Goal: Find specific page/section: Find specific page/section

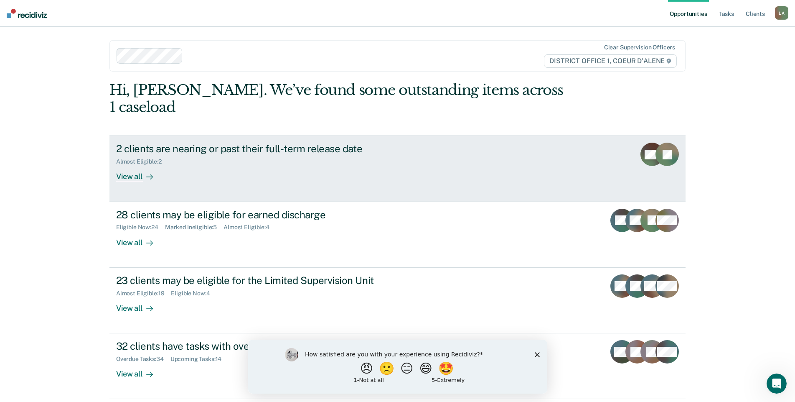
click at [127, 181] on div "View all" at bounding box center [139, 173] width 47 height 16
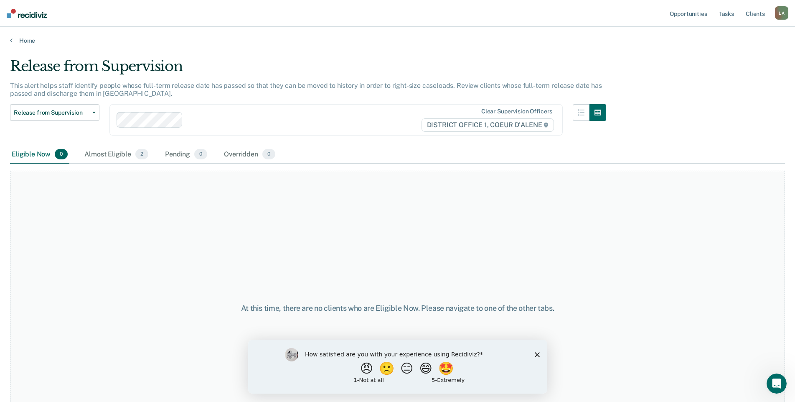
click at [535, 353] on icon "Close survey" at bounding box center [537, 354] width 5 height 5
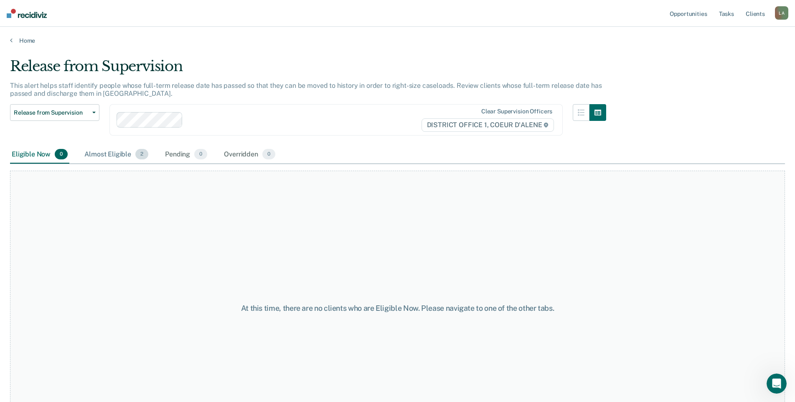
click at [126, 164] on div "Almost Eligible 2" at bounding box center [116, 154] width 67 height 18
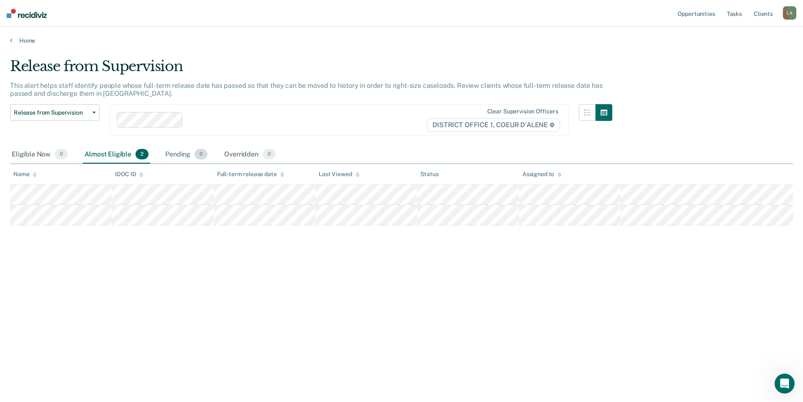
click at [209, 164] on div "Pending 0" at bounding box center [186, 154] width 46 height 18
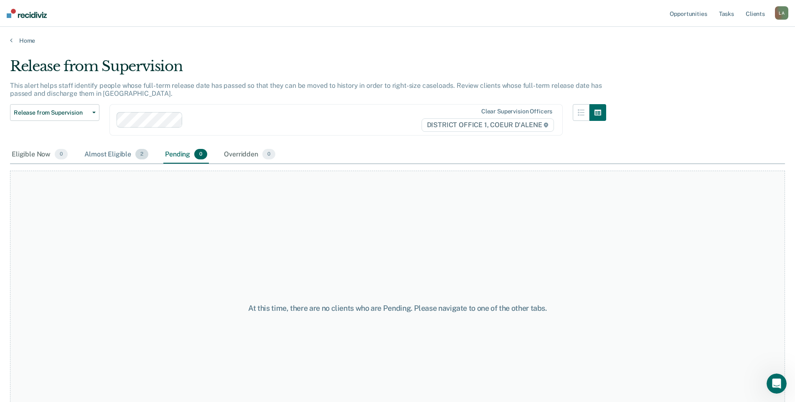
click at [145, 164] on div "Almost Eligible 2" at bounding box center [116, 154] width 67 height 18
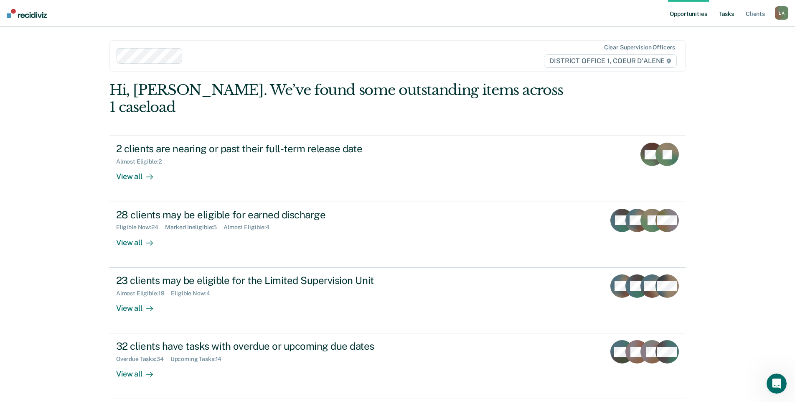
click at [718, 18] on link "Tasks" at bounding box center [727, 13] width 18 height 27
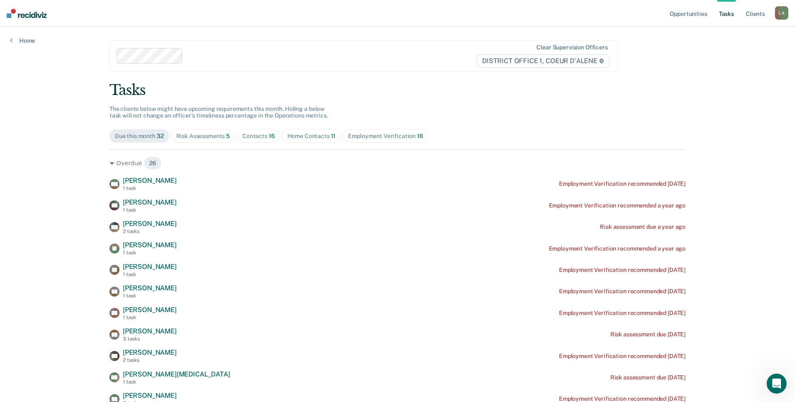
click at [226, 140] on div "Risk Assessments 5" at bounding box center [203, 135] width 54 height 7
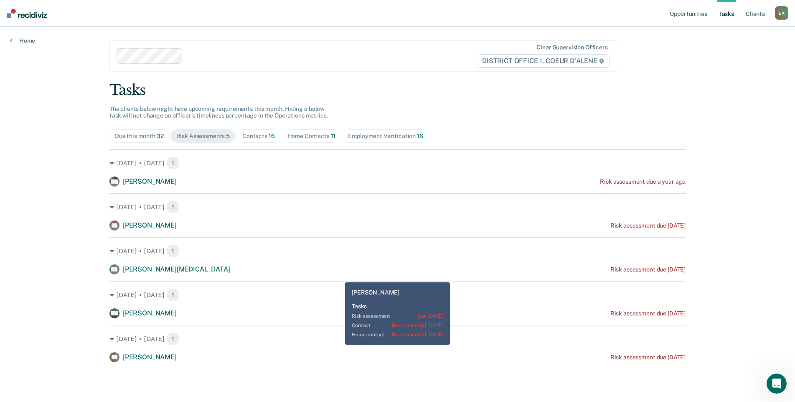
scroll to position [84, 0]
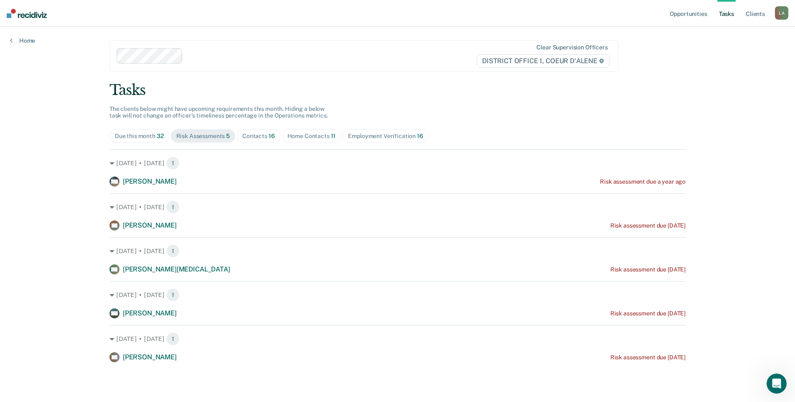
click at [275, 132] on div "Contacts 16" at bounding box center [258, 135] width 33 height 7
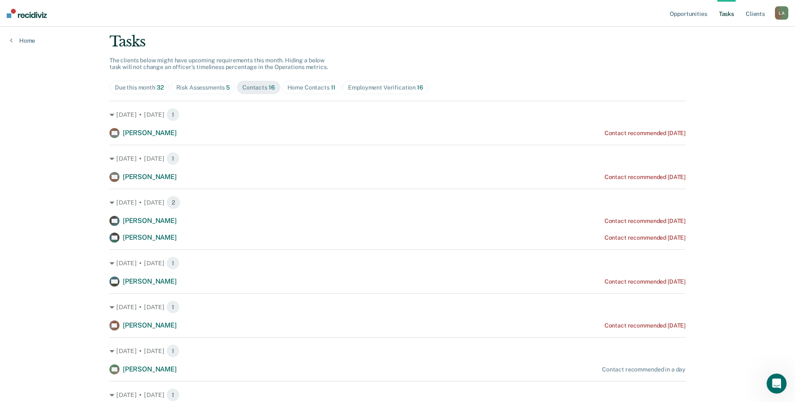
scroll to position [42, 0]
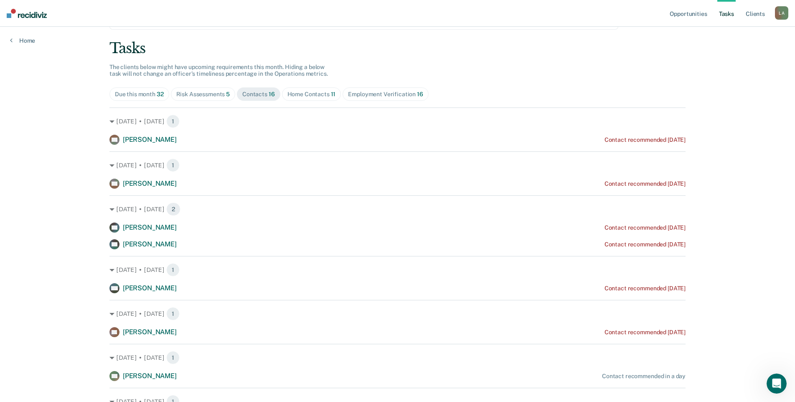
click at [336, 98] on div "Home Contacts 11" at bounding box center [312, 94] width 48 height 7
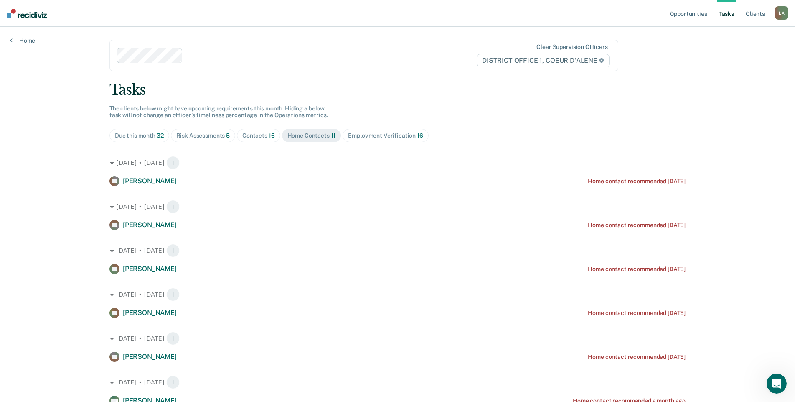
scroll to position [0, 0]
click at [275, 140] on div "Contacts 16" at bounding box center [258, 135] width 33 height 7
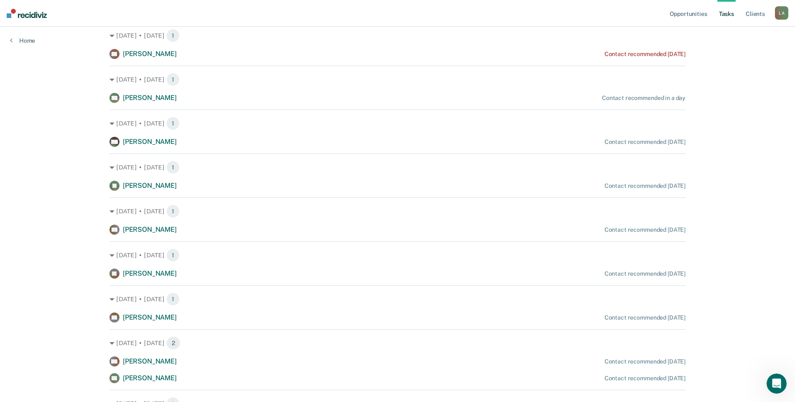
scroll to position [334, 0]
